Goal: Task Accomplishment & Management: Use online tool/utility

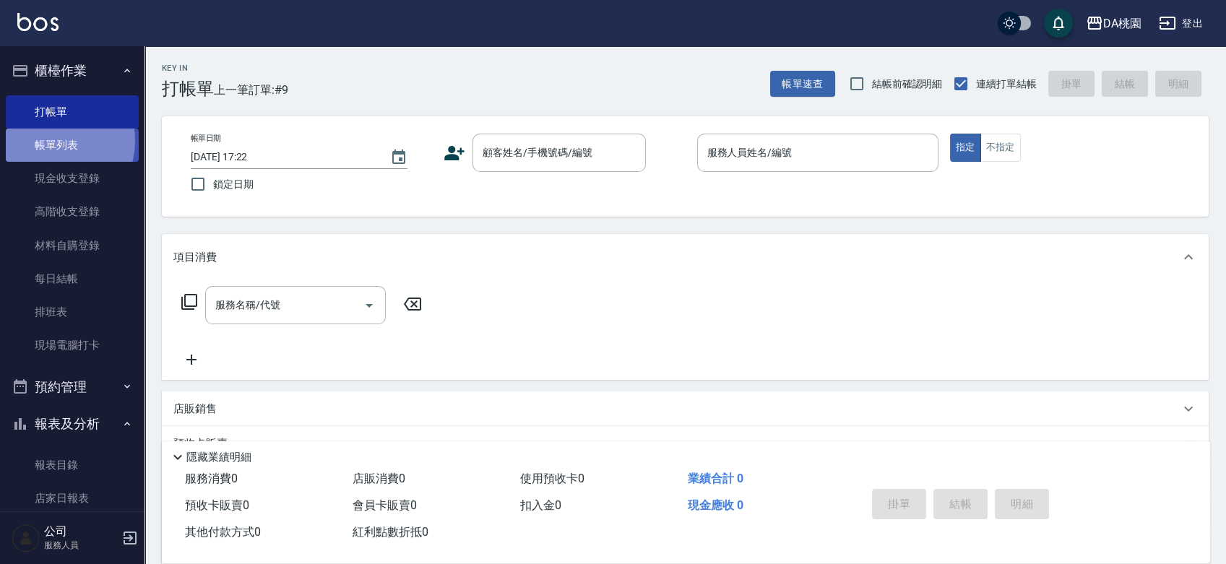
click at [46, 141] on link "帳單列表" at bounding box center [72, 145] width 133 height 33
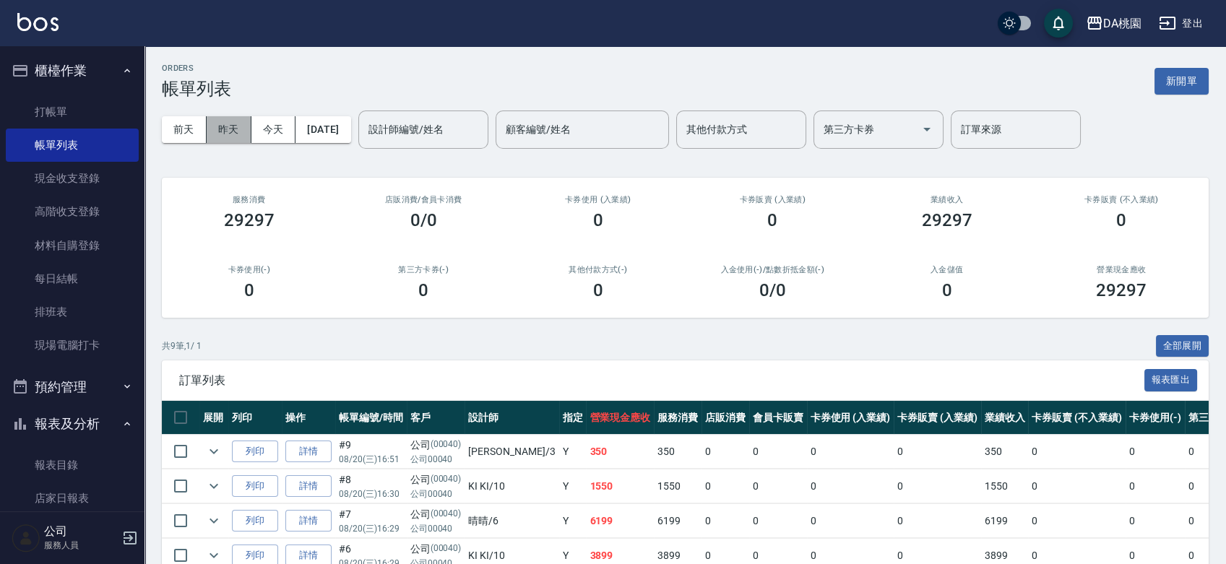
click at [227, 132] on button "昨天" at bounding box center [229, 129] width 45 height 27
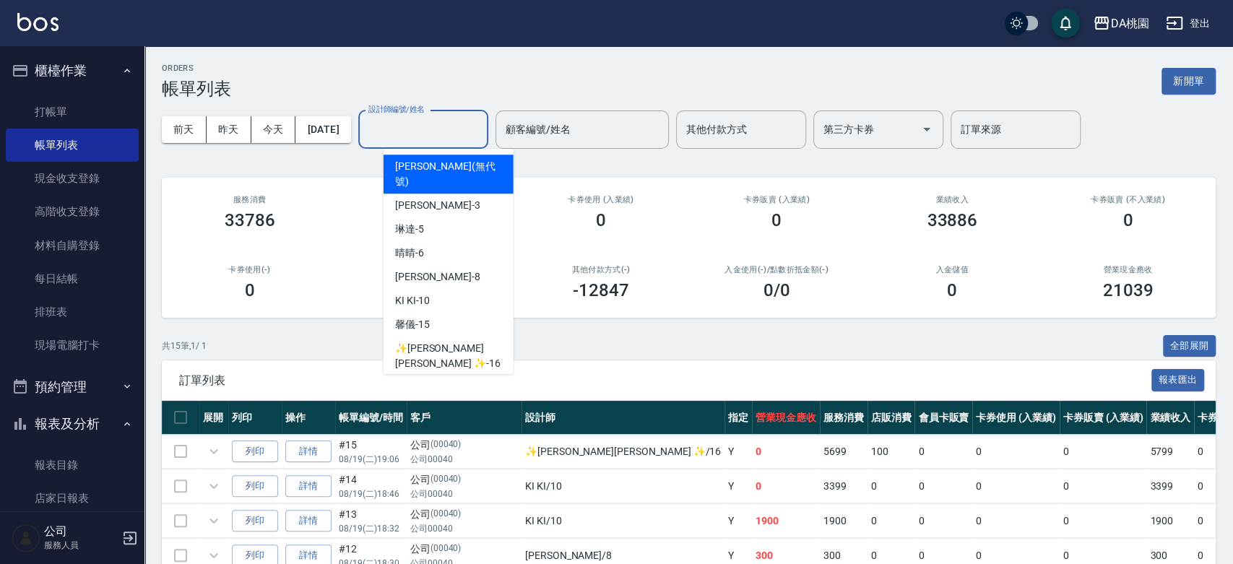
click at [459, 132] on input "設計師編號/姓名" at bounding box center [423, 129] width 117 height 25
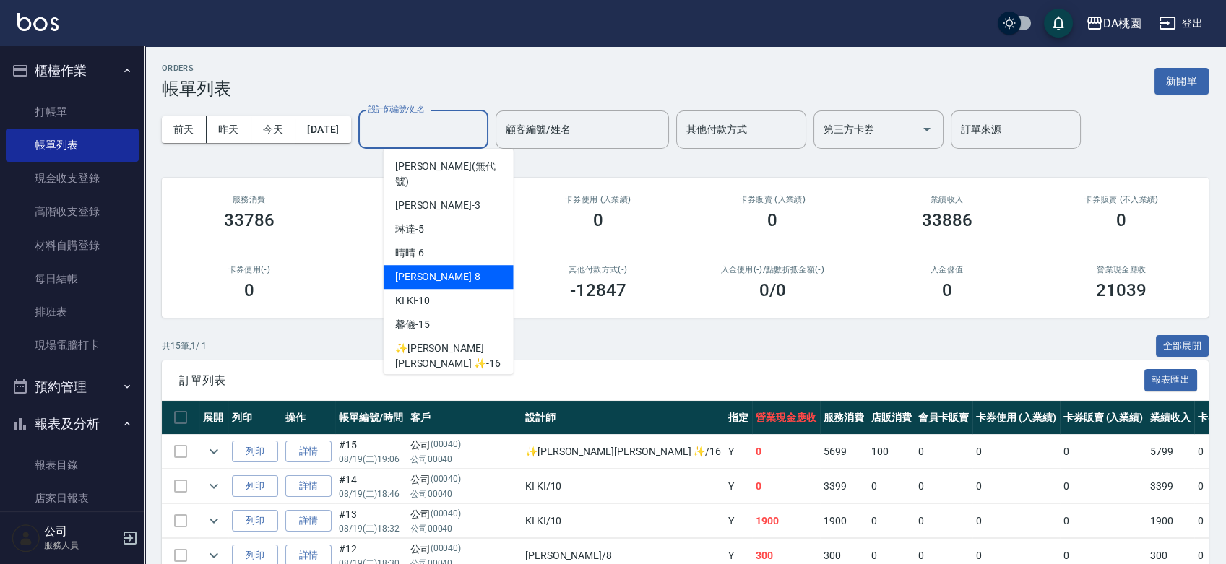
click at [452, 265] on div "[PERSON_NAME] -8" at bounding box center [449, 277] width 130 height 24
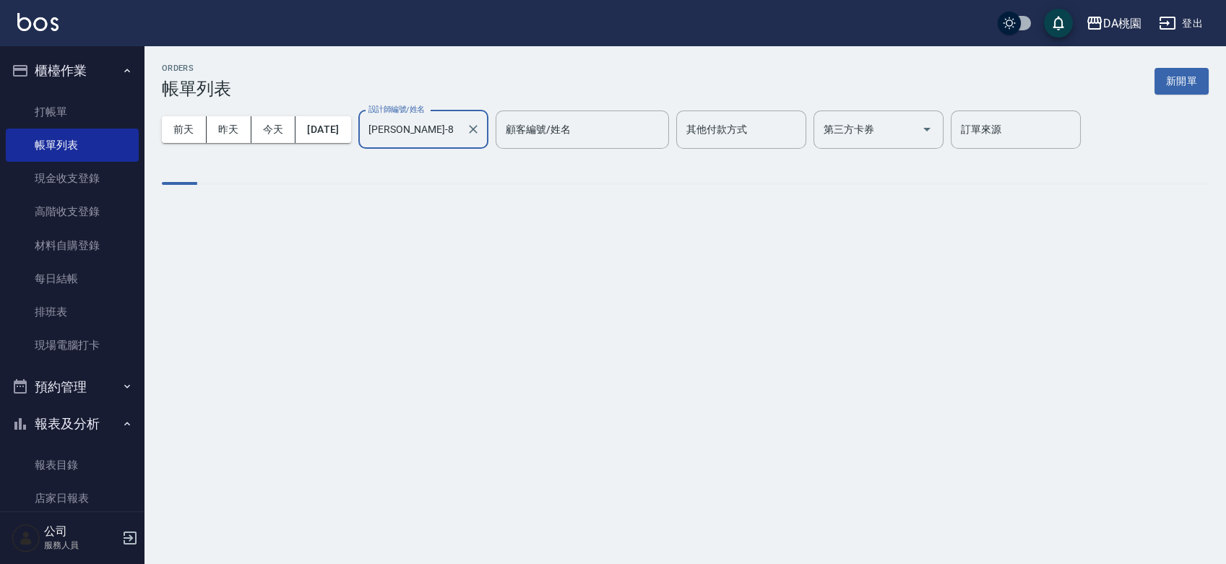
type input "[PERSON_NAME]-8"
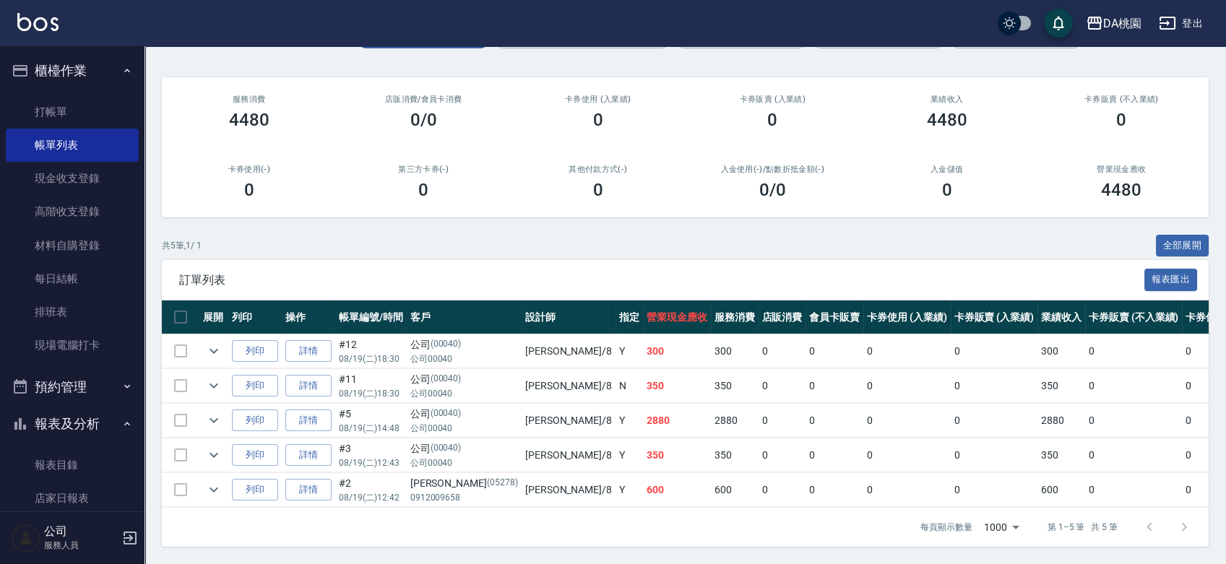
scroll to position [111, 0]
click at [208, 412] on icon "expand row" at bounding box center [213, 420] width 17 height 17
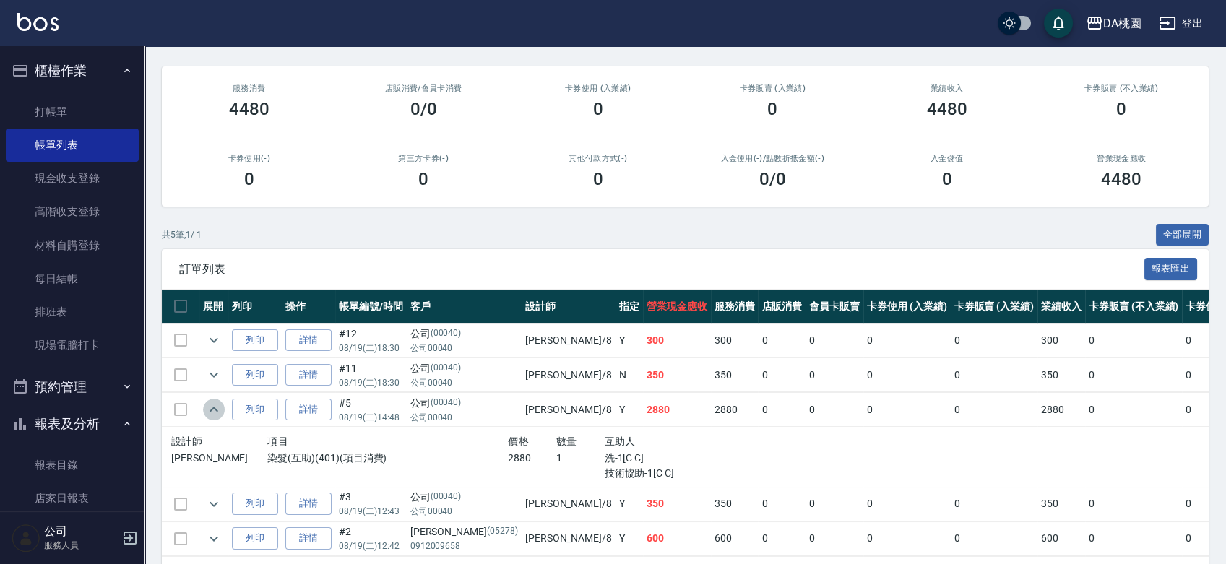
click at [208, 409] on icon "expand row" at bounding box center [213, 409] width 17 height 17
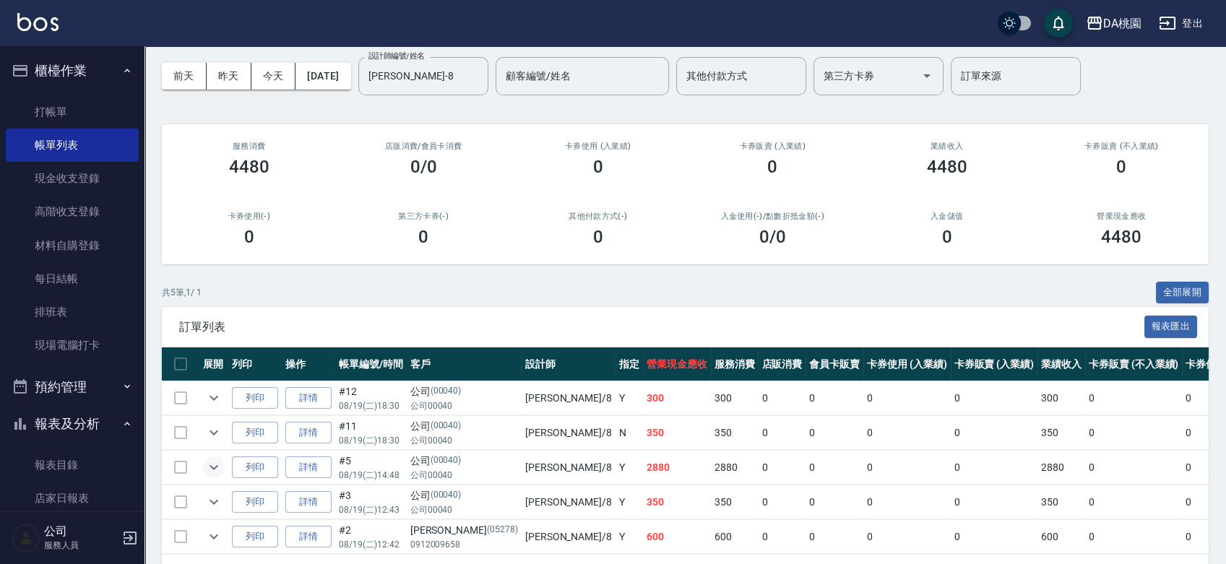
scroll to position [0, 0]
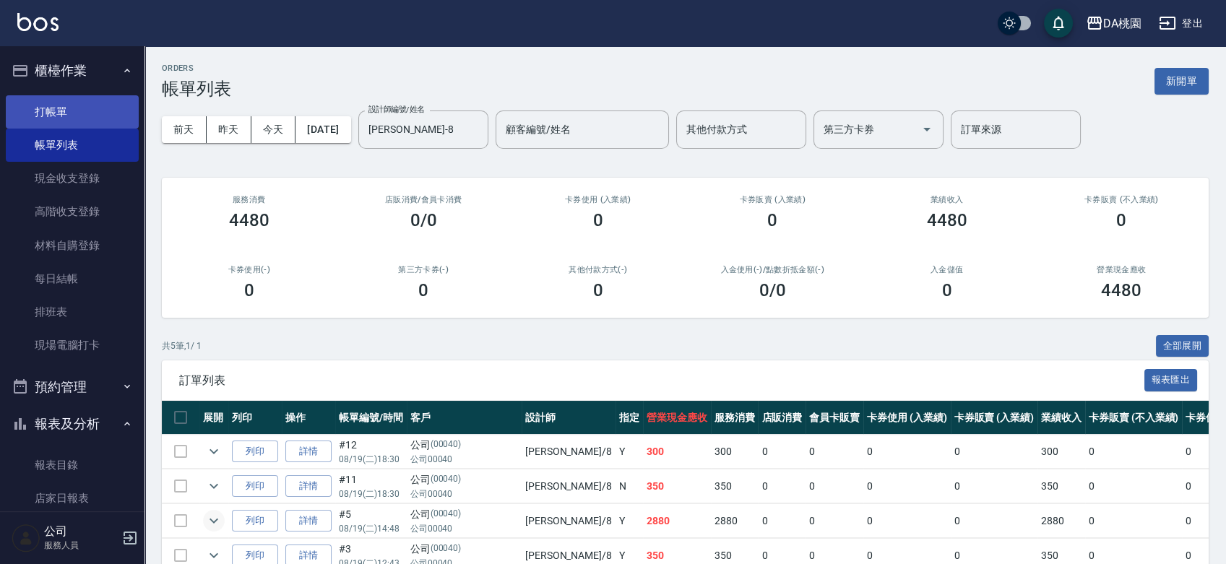
click at [47, 103] on link "打帳單" at bounding box center [72, 111] width 133 height 33
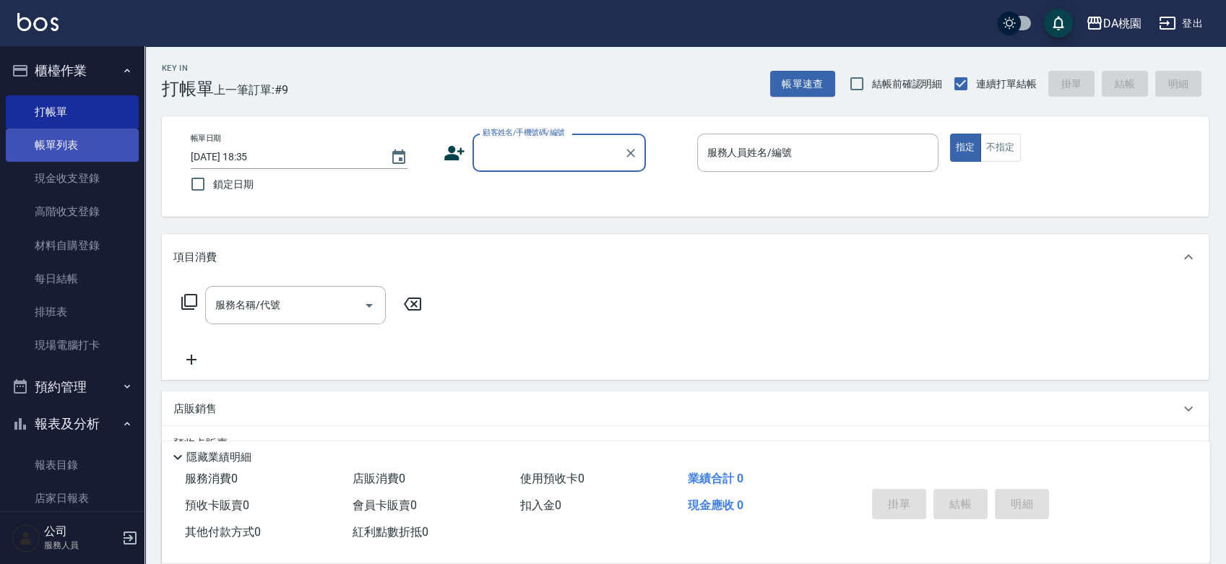
click at [91, 150] on link "帳單列表" at bounding box center [72, 145] width 133 height 33
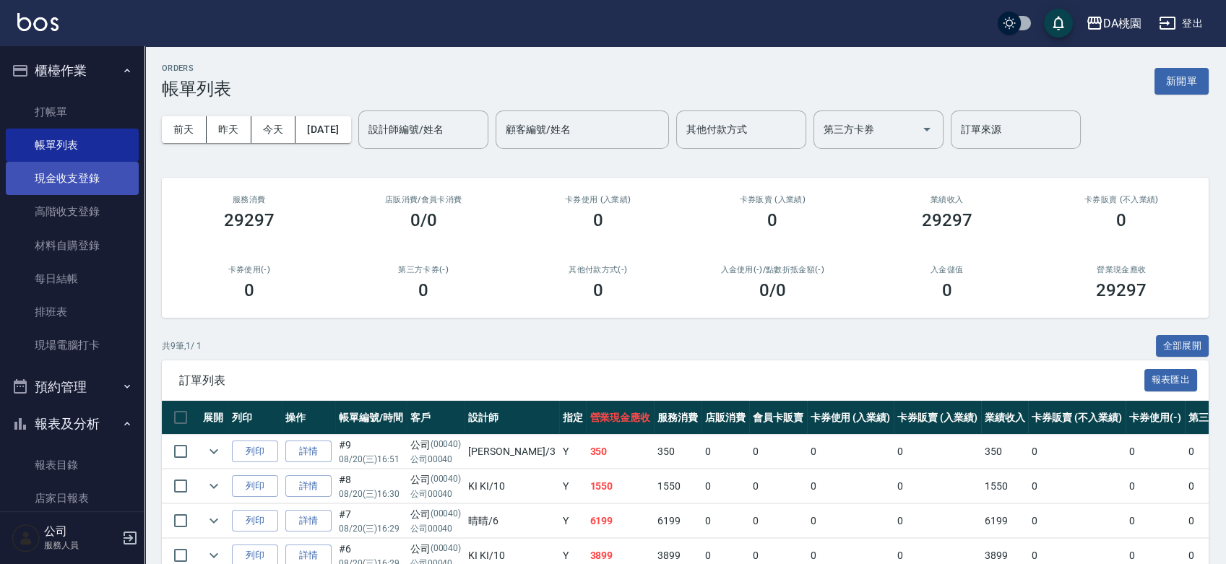
click at [68, 183] on link "現金收支登錄" at bounding box center [72, 178] width 133 height 33
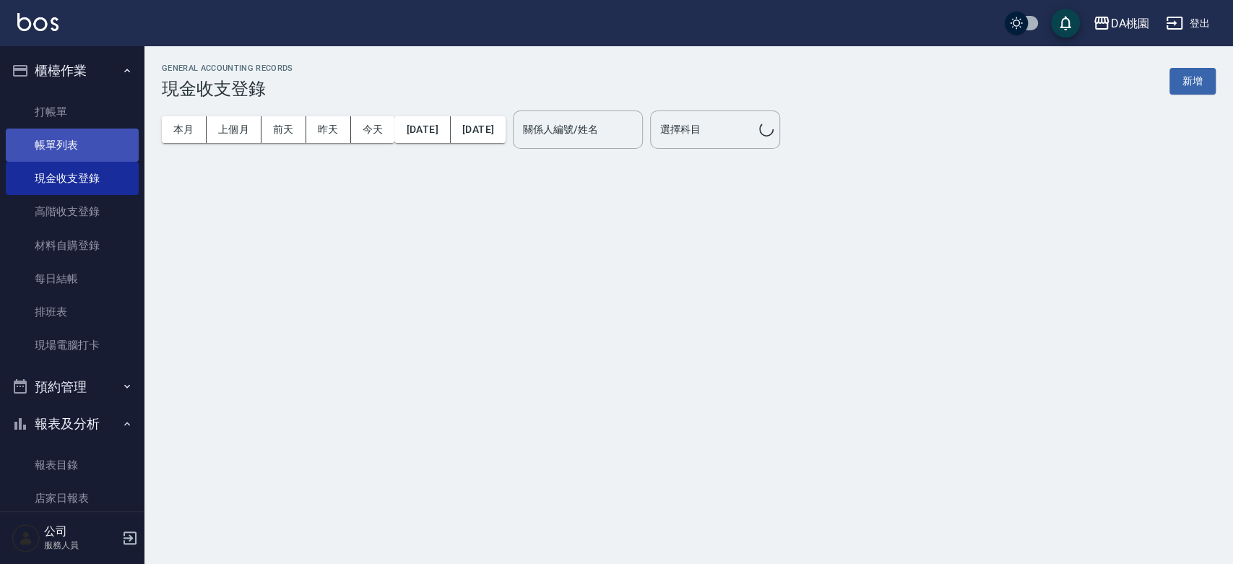
click at [81, 155] on link "帳單列表" at bounding box center [72, 145] width 133 height 33
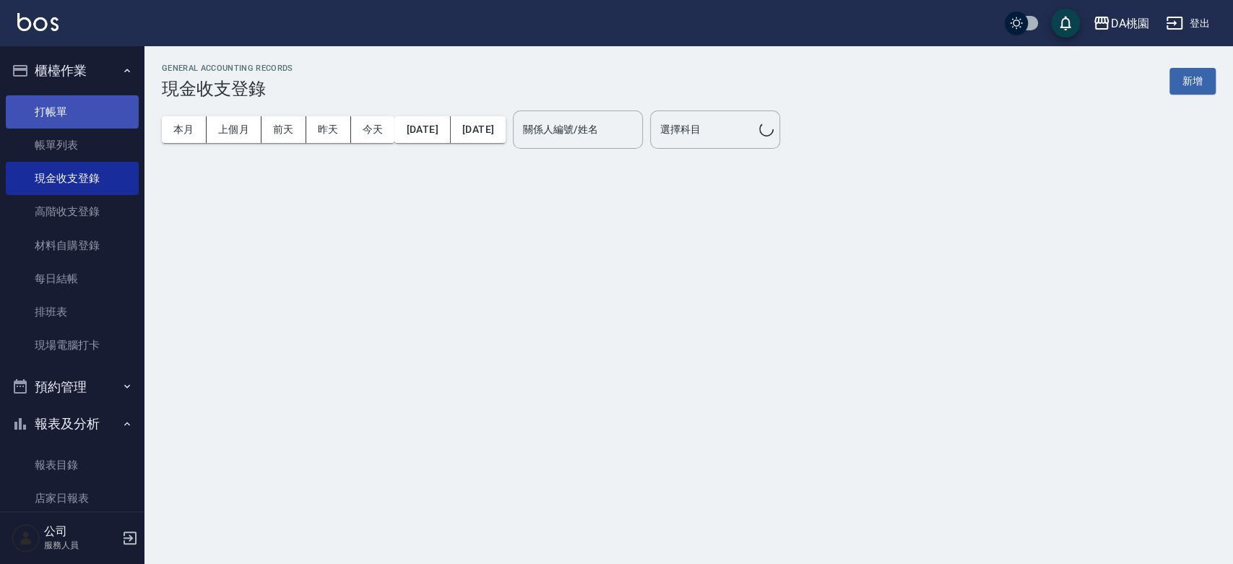
click at [77, 124] on link "打帳單" at bounding box center [72, 111] width 133 height 33
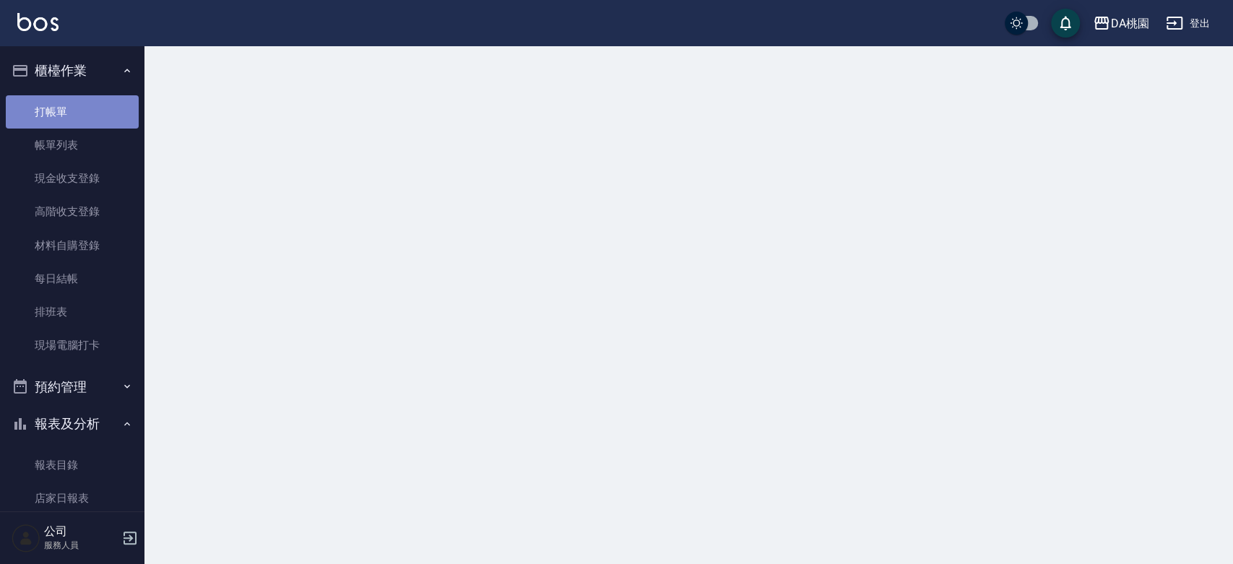
click at [87, 108] on link "打帳單" at bounding box center [72, 111] width 133 height 33
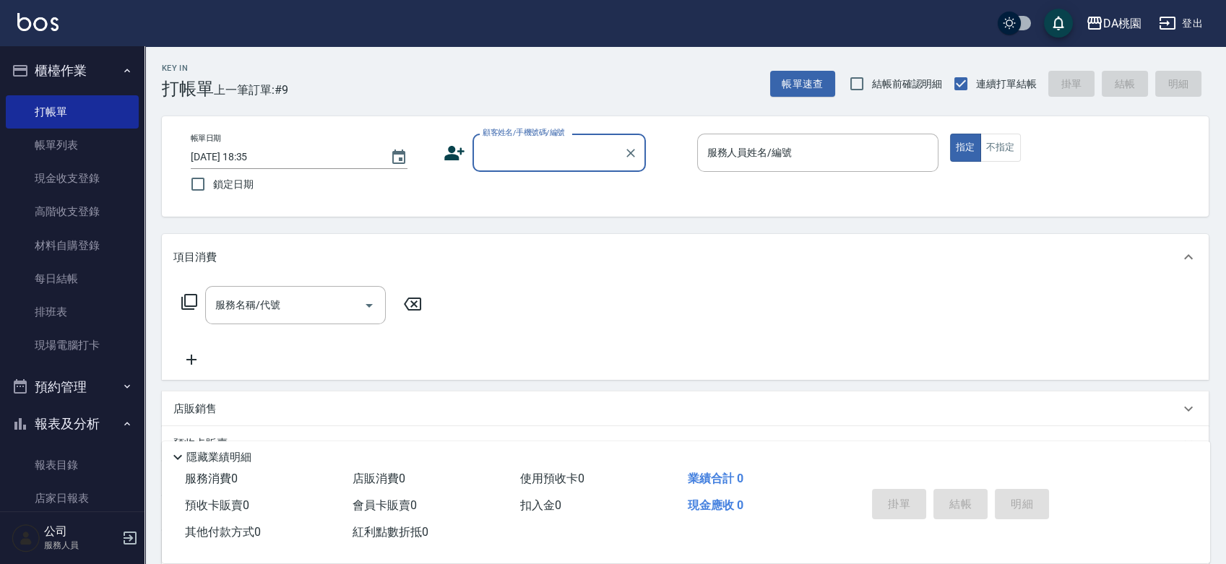
click at [556, 150] on input "顧客姓名/手機號碼/編號" at bounding box center [548, 152] width 139 height 25
type input "E"
type input "公司"
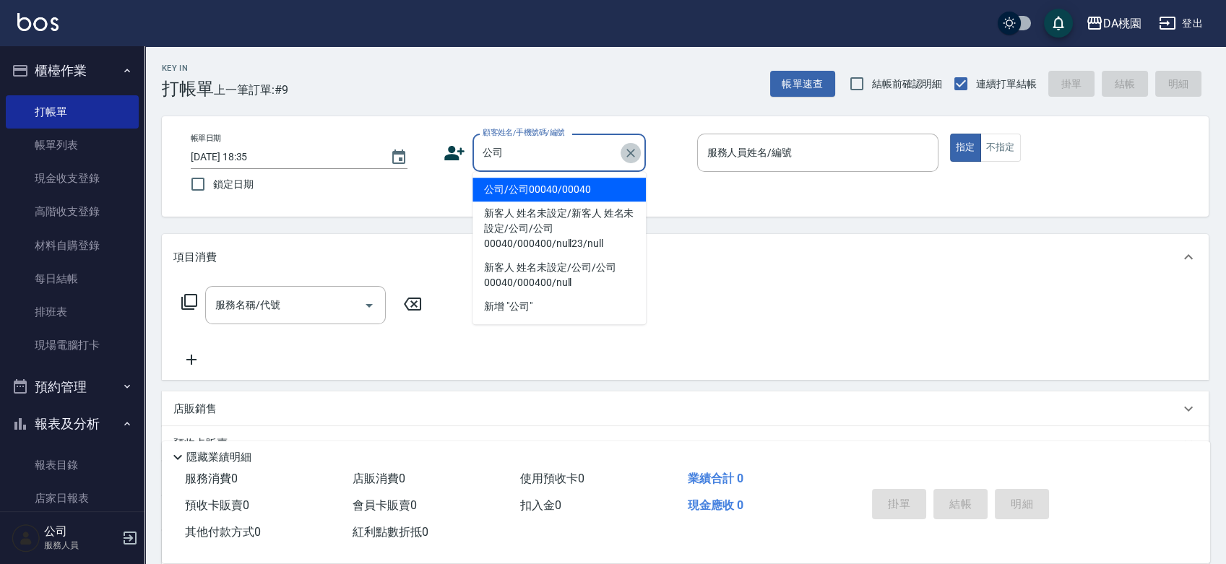
click at [629, 162] on button "Clear" at bounding box center [631, 153] width 20 height 20
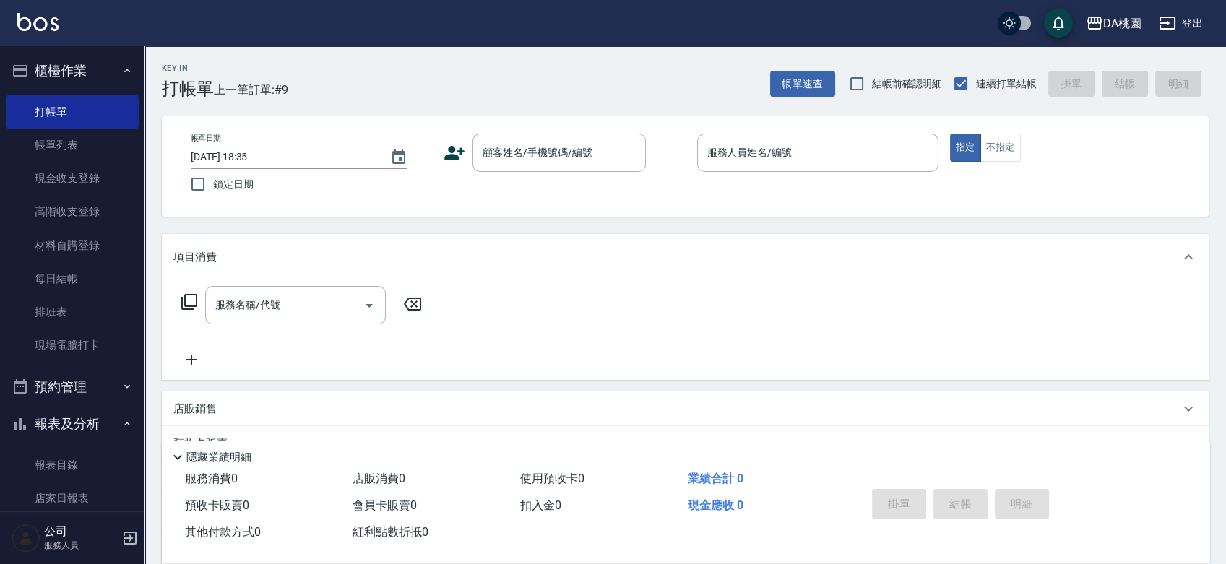
click at [663, 172] on div "顧客姓名/手機號碼/編號 顧客姓名/手機號碼/編號" at bounding box center [564, 153] width 241 height 38
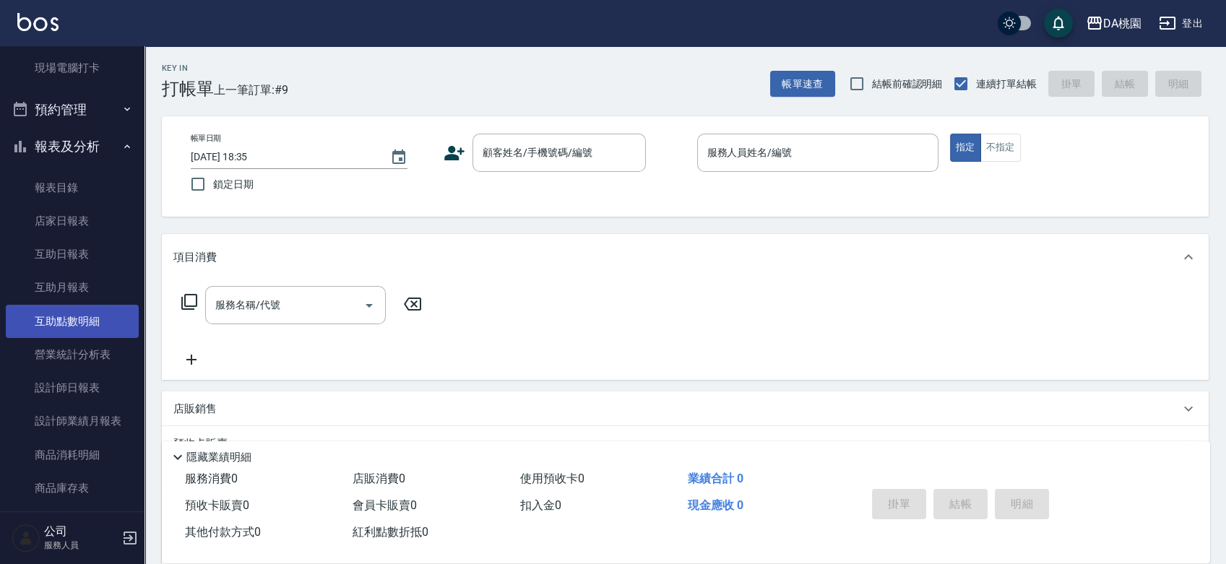
scroll to position [321, 0]
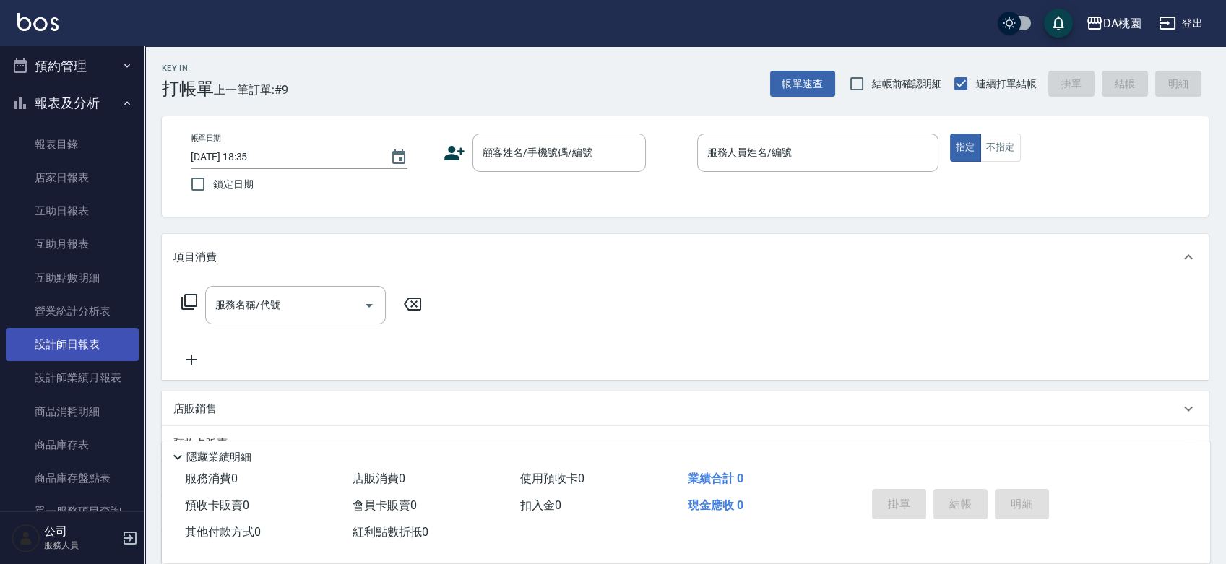
click at [53, 353] on link "設計師日報表" at bounding box center [72, 344] width 133 height 33
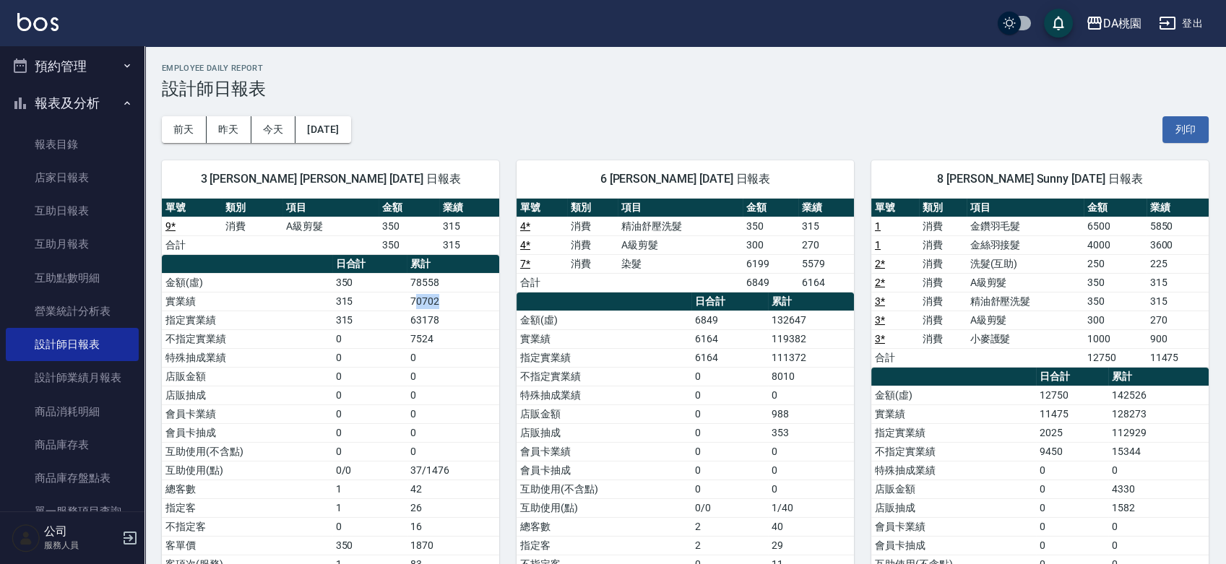
drag, startPoint x: 414, startPoint y: 299, endPoint x: 446, endPoint y: 299, distance: 32.5
click at [446, 299] on td "70702" at bounding box center [453, 301] width 92 height 19
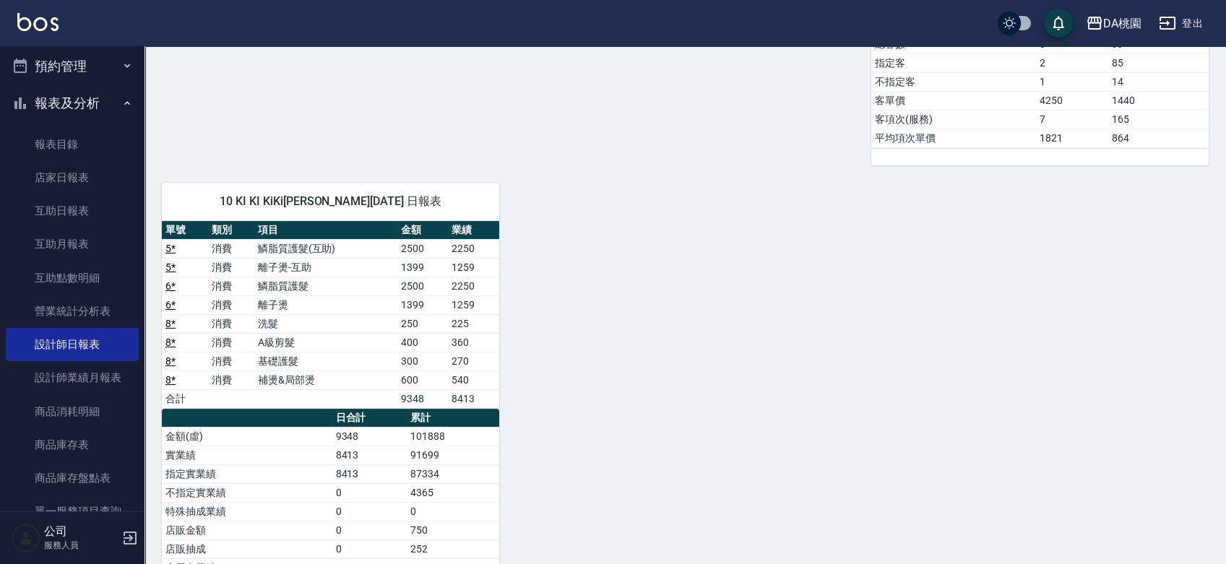
scroll to position [642, 0]
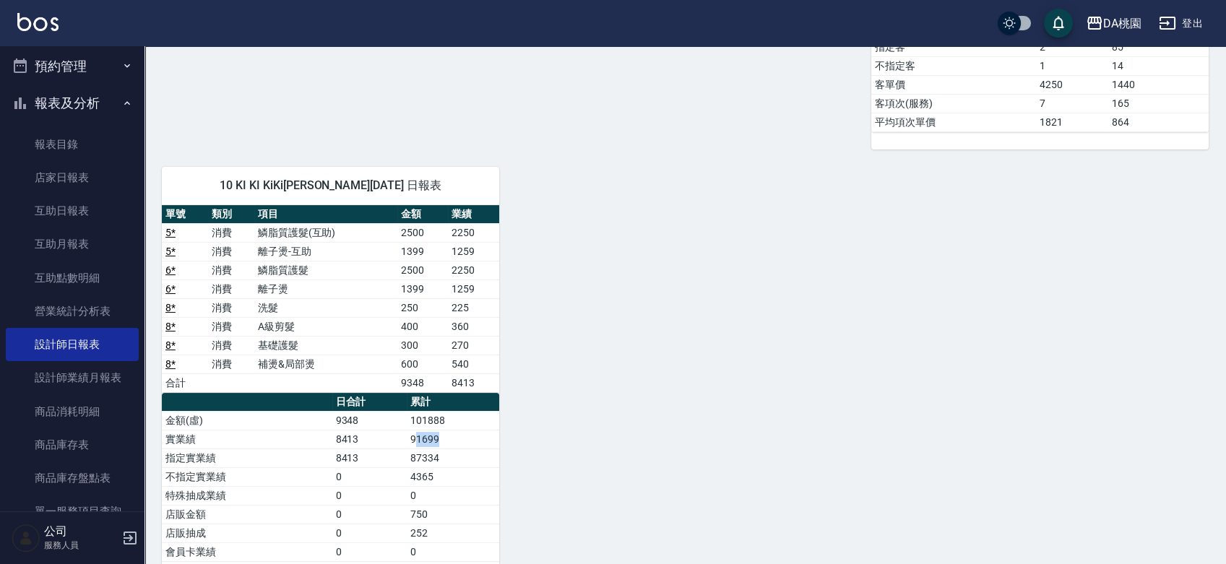
drag, startPoint x: 418, startPoint y: 432, endPoint x: 465, endPoint y: 440, distance: 47.6
click at [465, 440] on td "91699" at bounding box center [453, 439] width 92 height 19
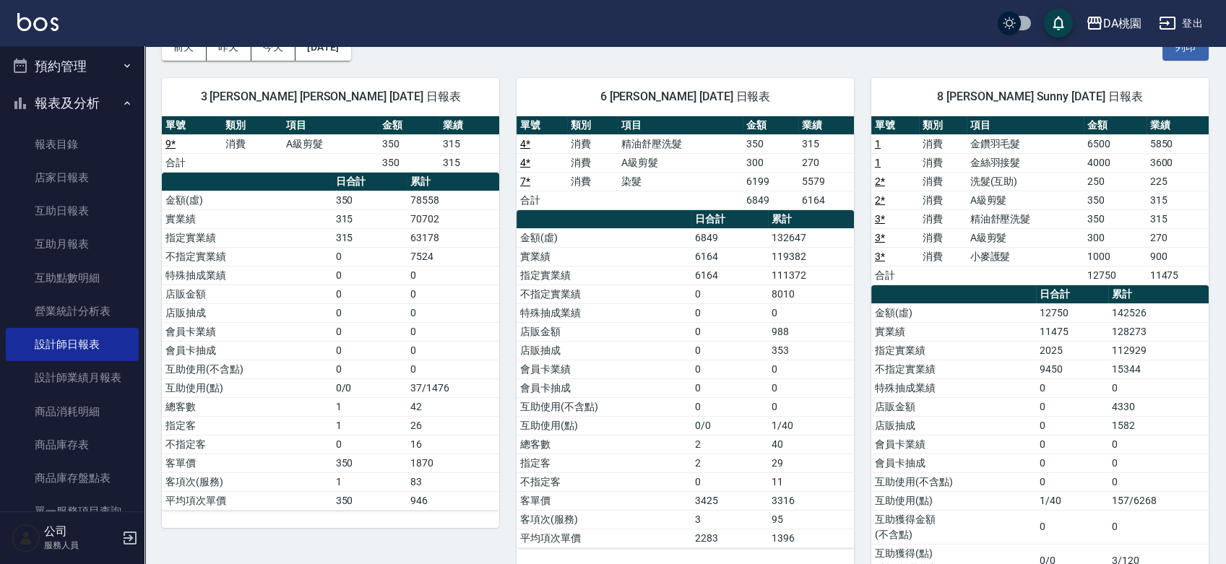
scroll to position [0, 0]
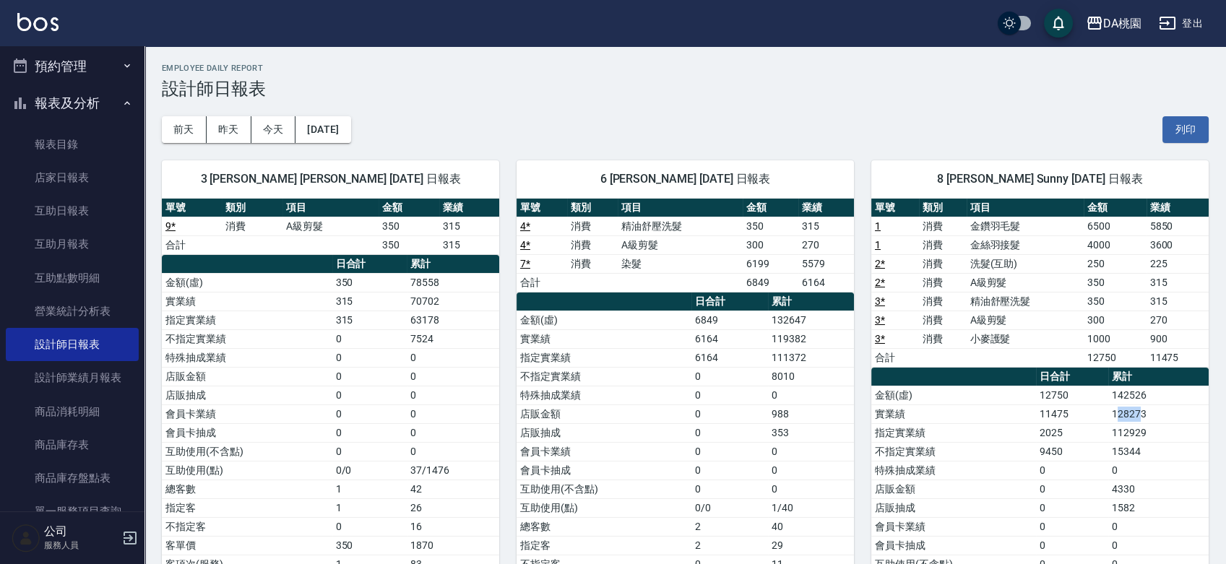
drag, startPoint x: 1115, startPoint y: 415, endPoint x: 1143, endPoint y: 413, distance: 27.5
click at [1143, 413] on td "128273" at bounding box center [1158, 414] width 100 height 19
drag, startPoint x: 1075, startPoint y: 224, endPoint x: 1174, endPoint y: 247, distance: 101.6
click at [1174, 247] on tbody "1 消費 金鑽羽毛髮 6500 5850 1 消費 金絲羽接髮 4000 3600 2 * 消費 洗髮(互助) 250 225 2 * 消費 A級剪髮 350…" at bounding box center [1039, 292] width 337 height 150
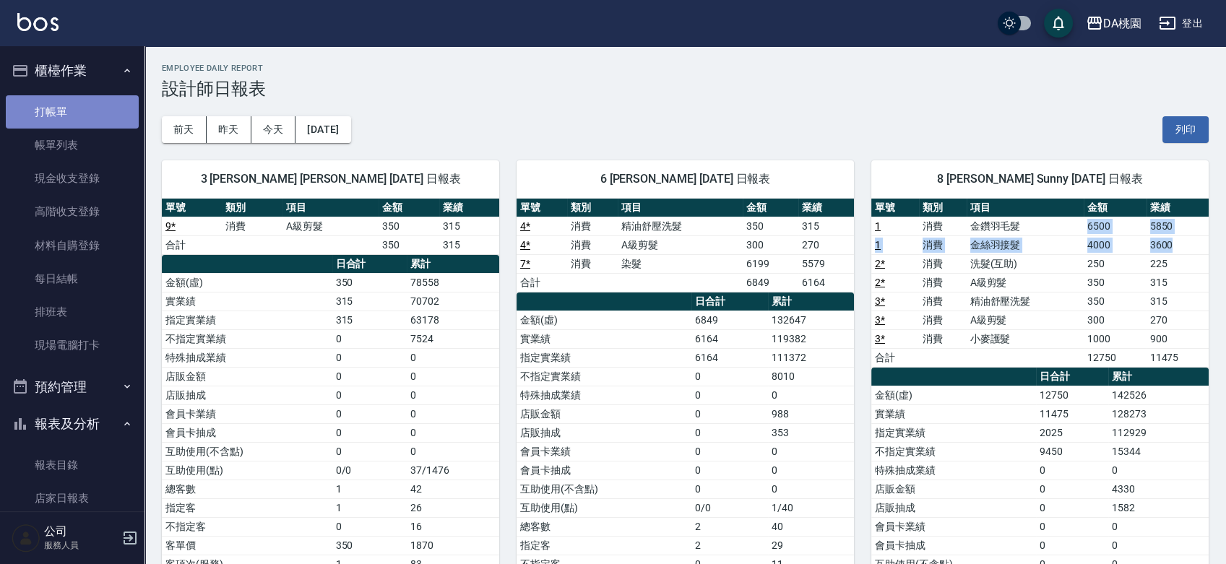
click at [84, 104] on link "打帳單" at bounding box center [72, 111] width 133 height 33
